Goal: Book appointment/travel/reservation

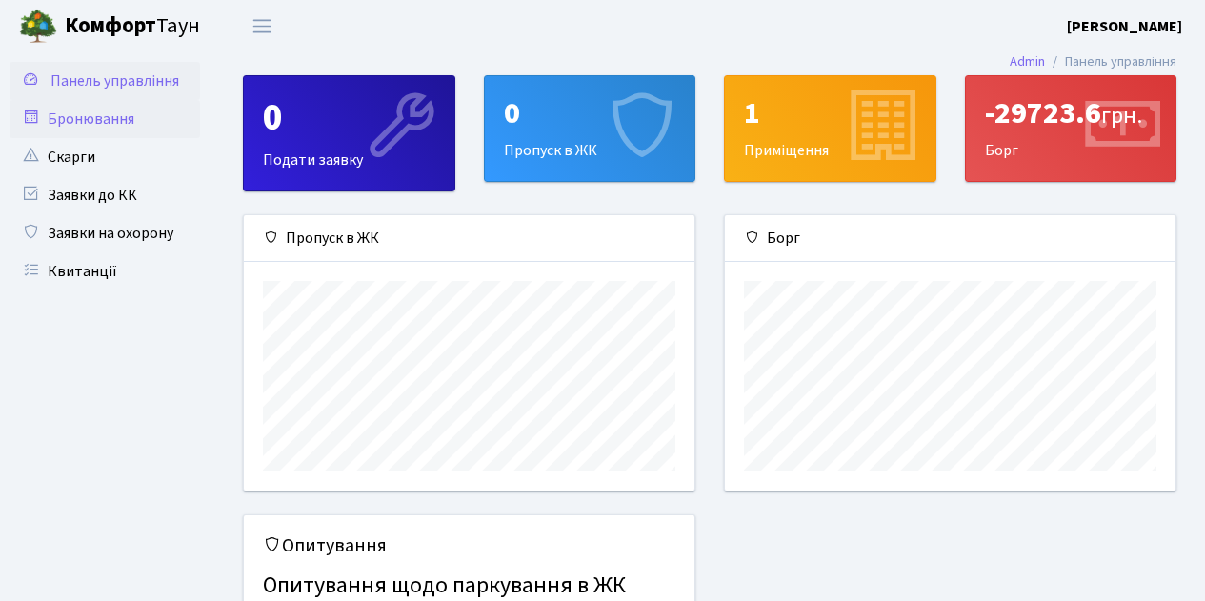
click at [74, 119] on link "Бронювання" at bounding box center [105, 119] width 190 height 38
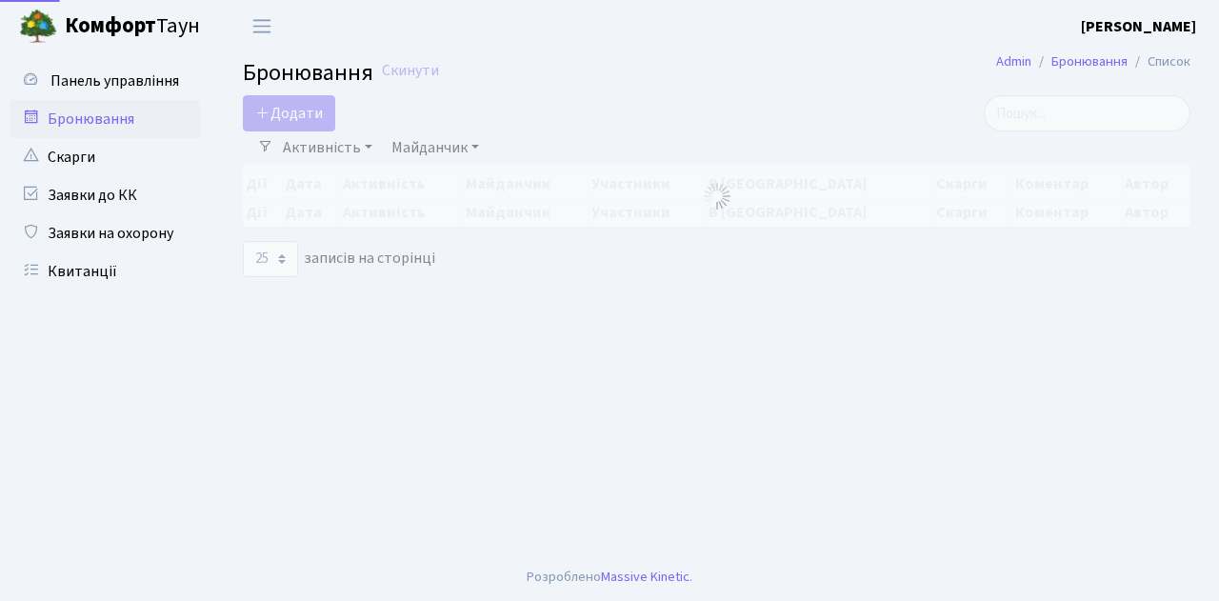
select select "25"
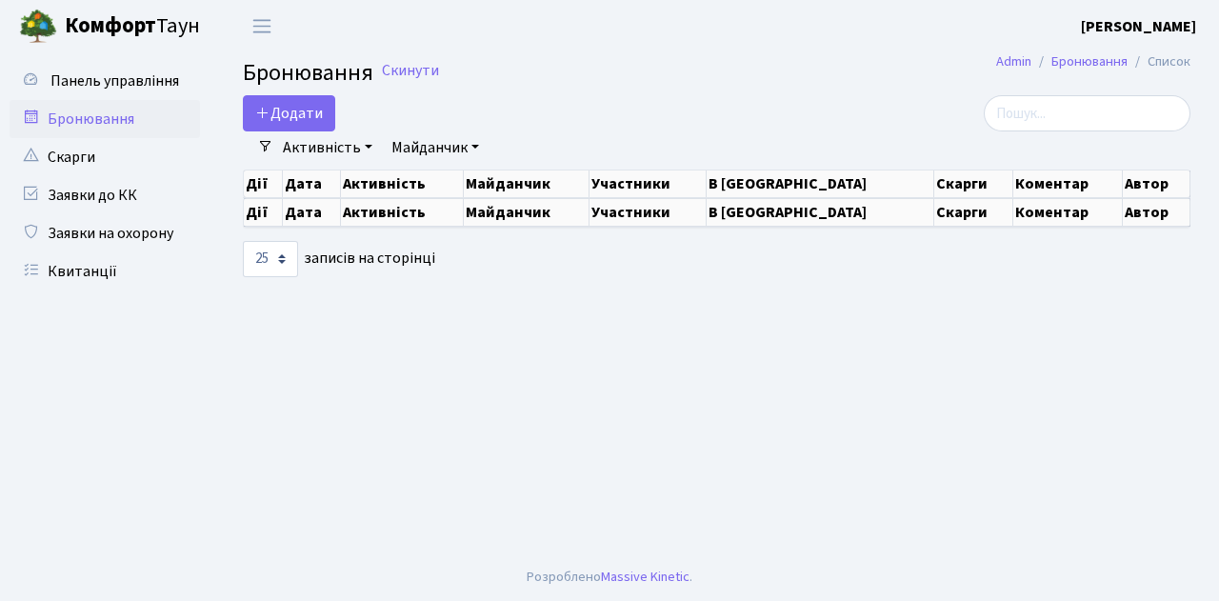
click at [442, 152] on link "Майданчик" at bounding box center [435, 147] width 103 height 32
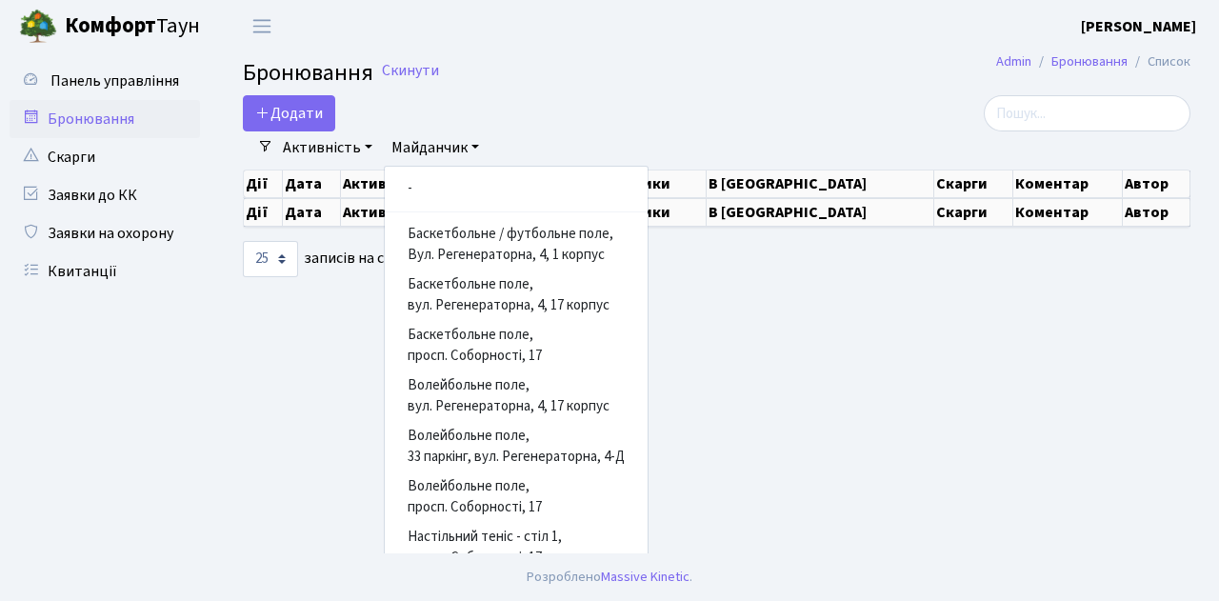
click at [332, 151] on link "Активність" at bounding box center [327, 147] width 105 height 32
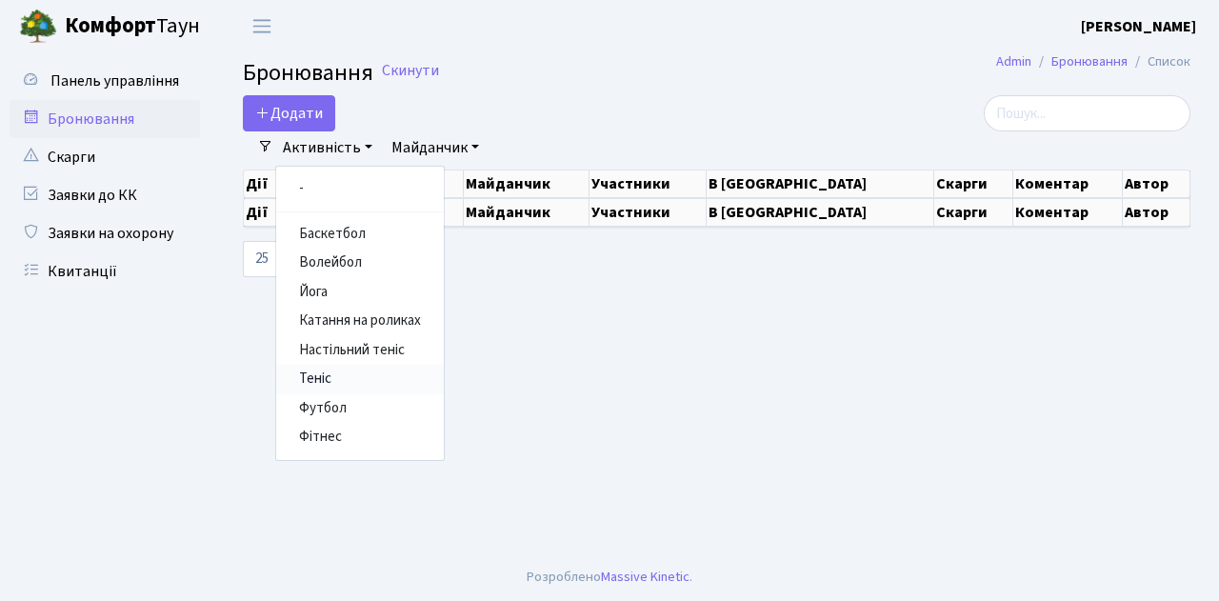
click at [325, 376] on link "Теніс" at bounding box center [360, 380] width 168 height 30
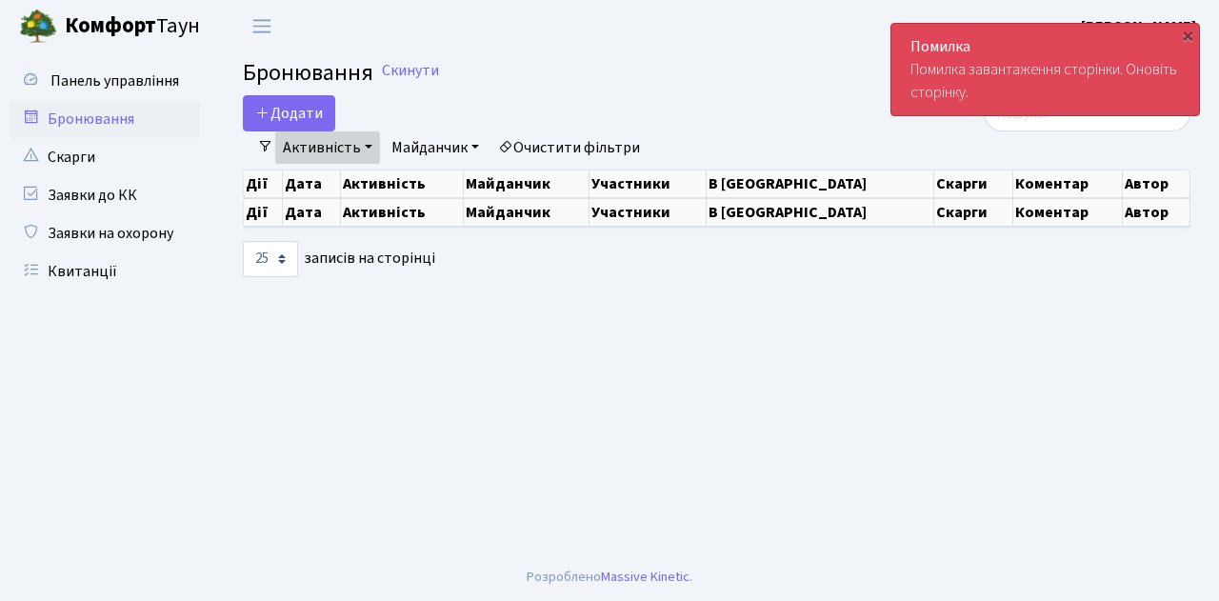
click at [980, 78] on div "Помилка Помилка завантаження сторінки. Оновіть сторінку." at bounding box center [1045, 69] width 308 height 91
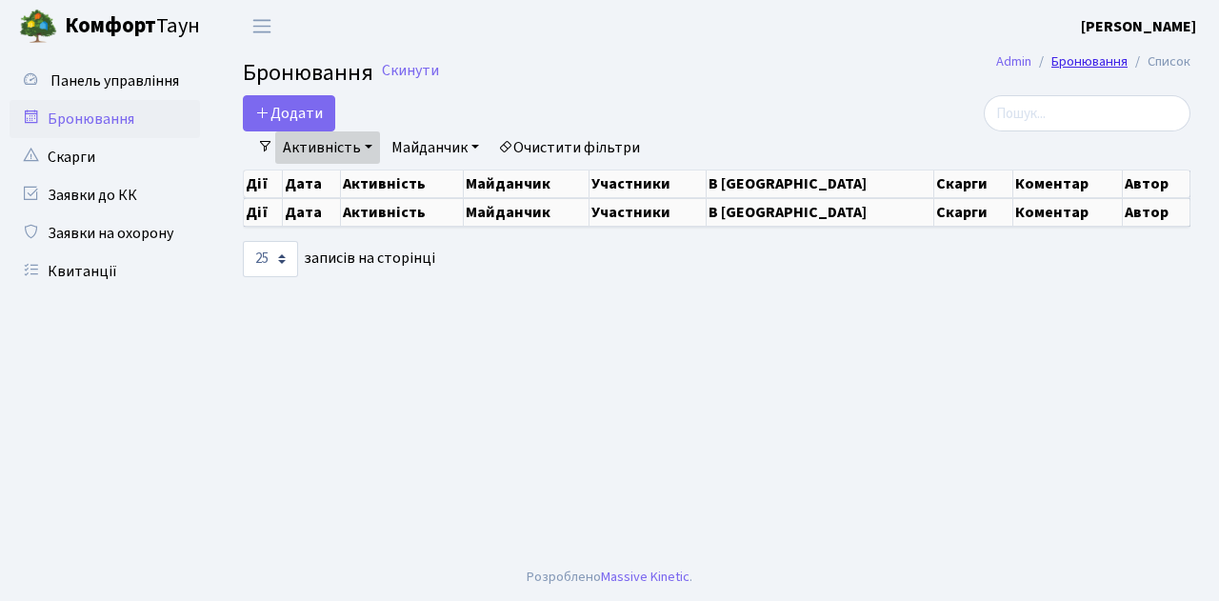
click at [1073, 62] on link "Бронювання" at bounding box center [1089, 61] width 76 height 20
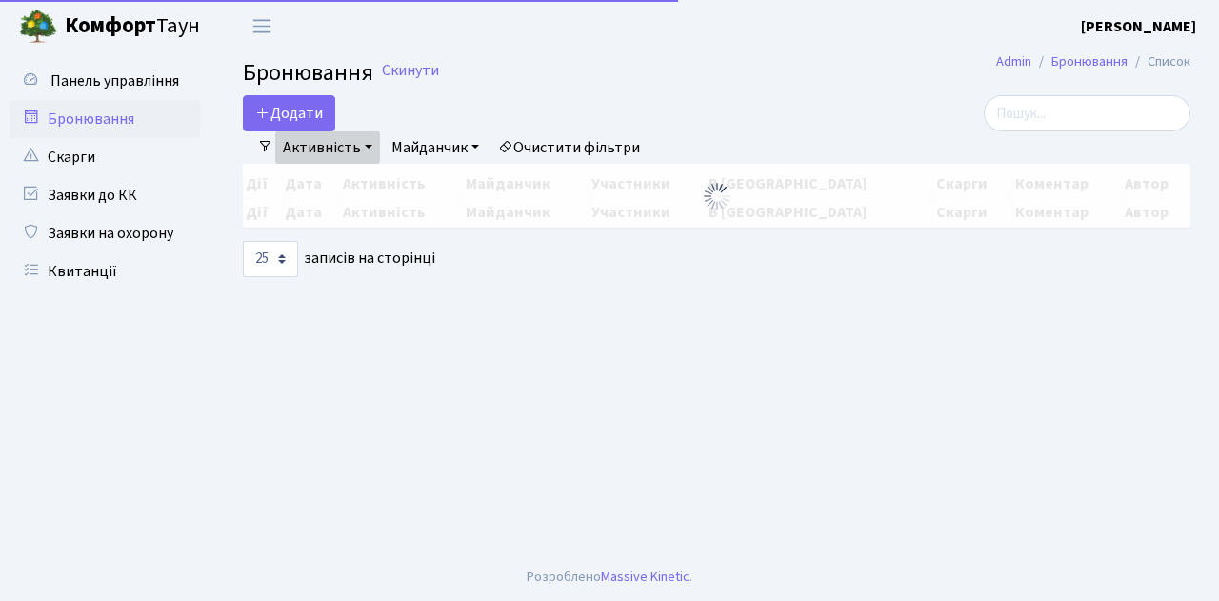
select select "25"
